Goal: Task Accomplishment & Management: Complete application form

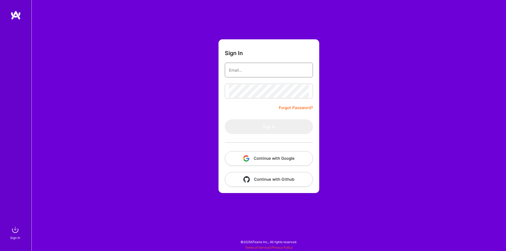
type input "[EMAIL_ADDRESS][DOMAIN_NAME]"
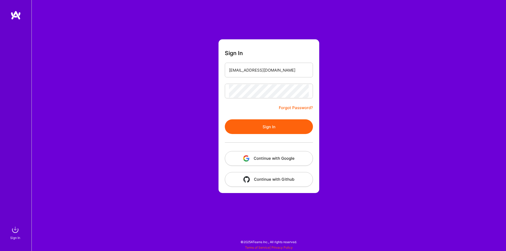
click at [266, 130] on button "Sign In" at bounding box center [269, 126] width 88 height 15
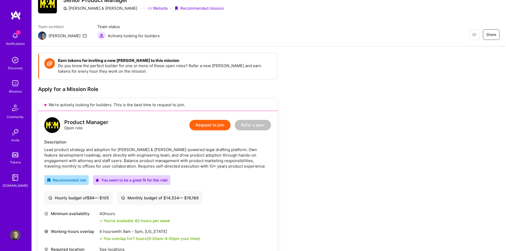
scroll to position [25, 0]
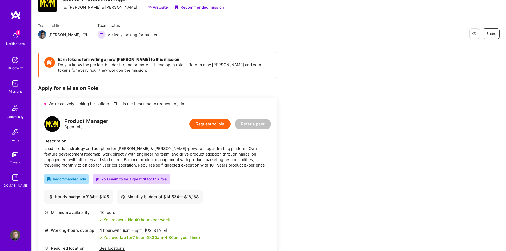
click at [207, 126] on button "Request to join" at bounding box center [209, 124] width 41 height 10
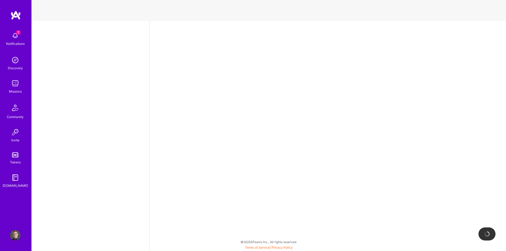
select select "US"
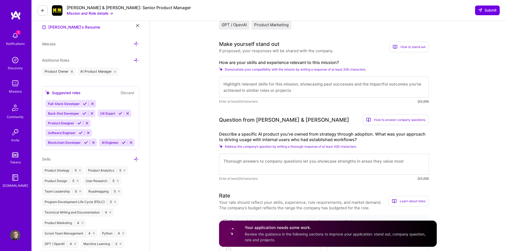
scroll to position [156, 0]
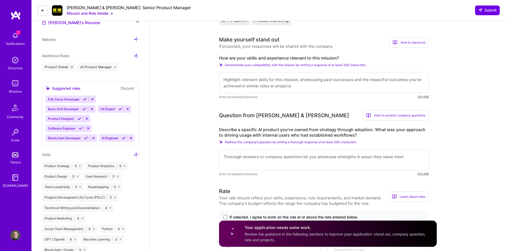
click at [269, 86] on textarea at bounding box center [324, 82] width 210 height 21
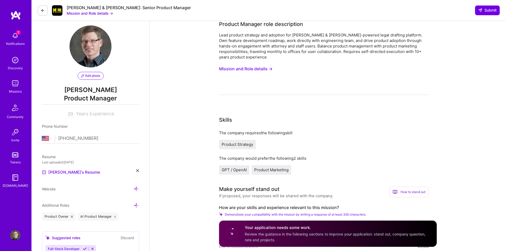
scroll to position [6, 0]
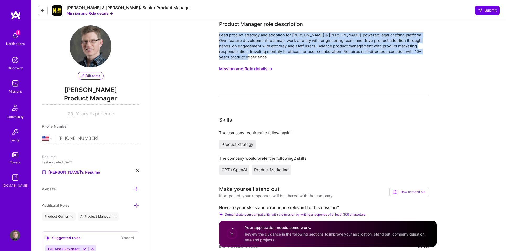
drag, startPoint x: 267, startPoint y: 57, endPoint x: 222, endPoint y: 48, distance: 45.8
copy div "Lead product strategy and adoption for [PERSON_NAME] & [PERSON_NAME]-powered le…"
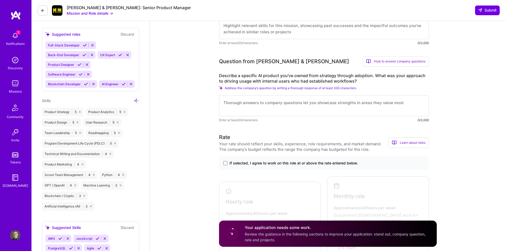
scroll to position [210, 0]
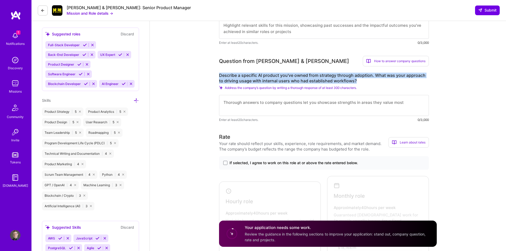
drag, startPoint x: 360, startPoint y: 80, endPoint x: 200, endPoint y: 74, distance: 160.5
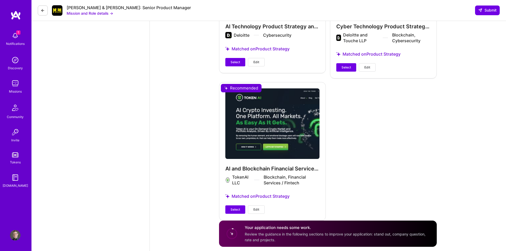
scroll to position [754, 0]
